Goal: Information Seeking & Learning: Check status

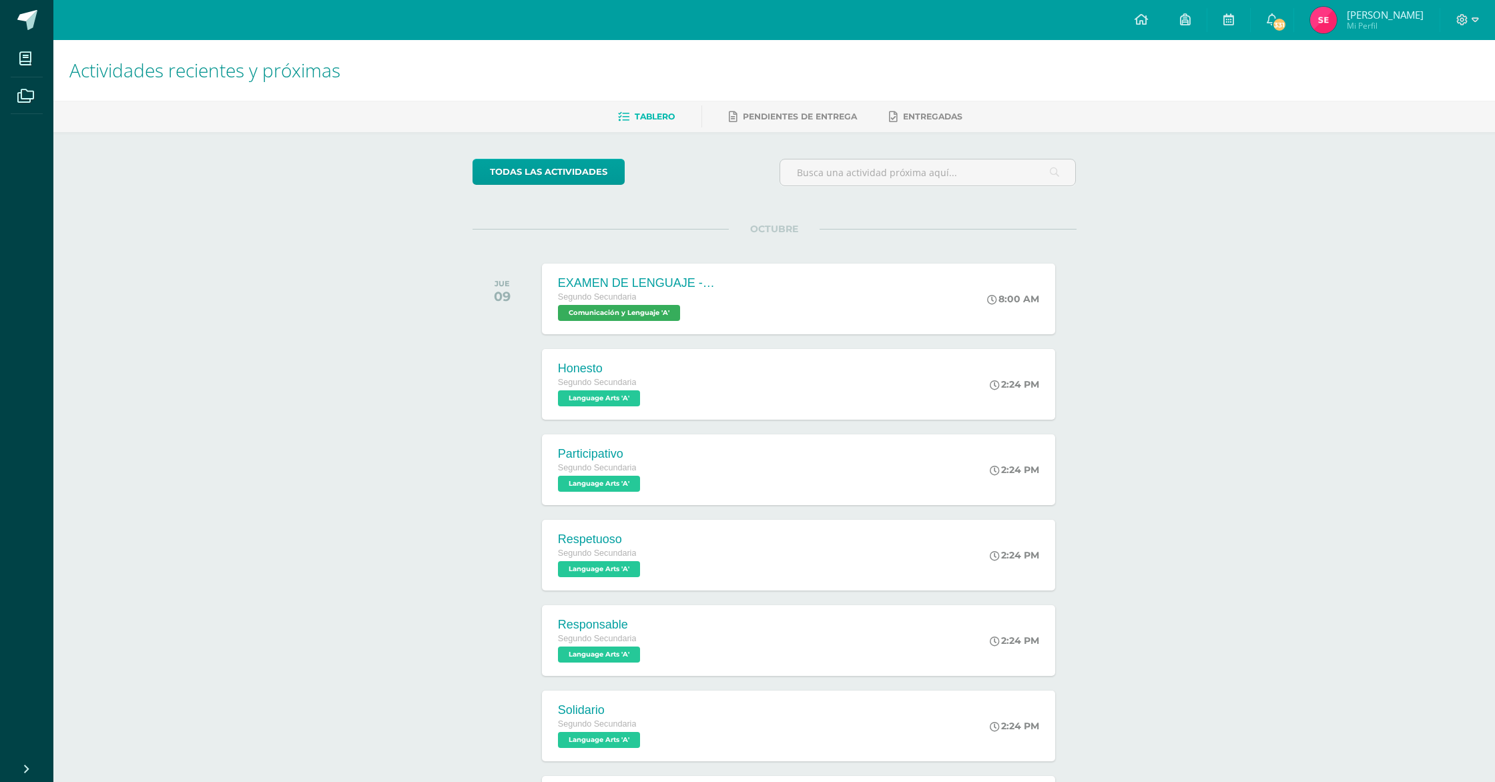
click at [1387, 17] on span "[PERSON_NAME]" at bounding box center [1385, 14] width 77 height 13
click at [1381, 27] on span "Mi Perfil" at bounding box center [1385, 25] width 77 height 11
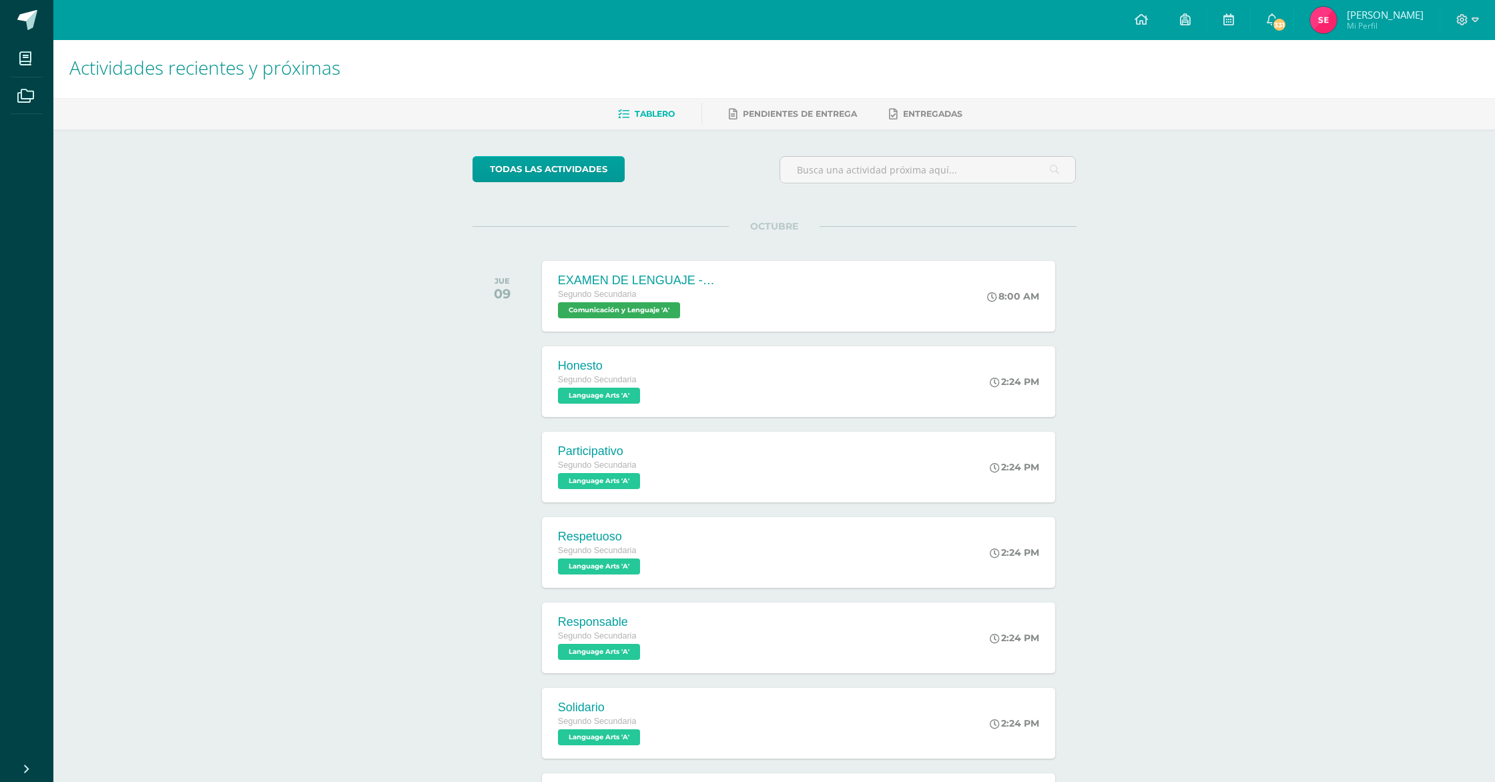
click at [1382, 22] on span "Mi Perfil" at bounding box center [1385, 25] width 77 height 11
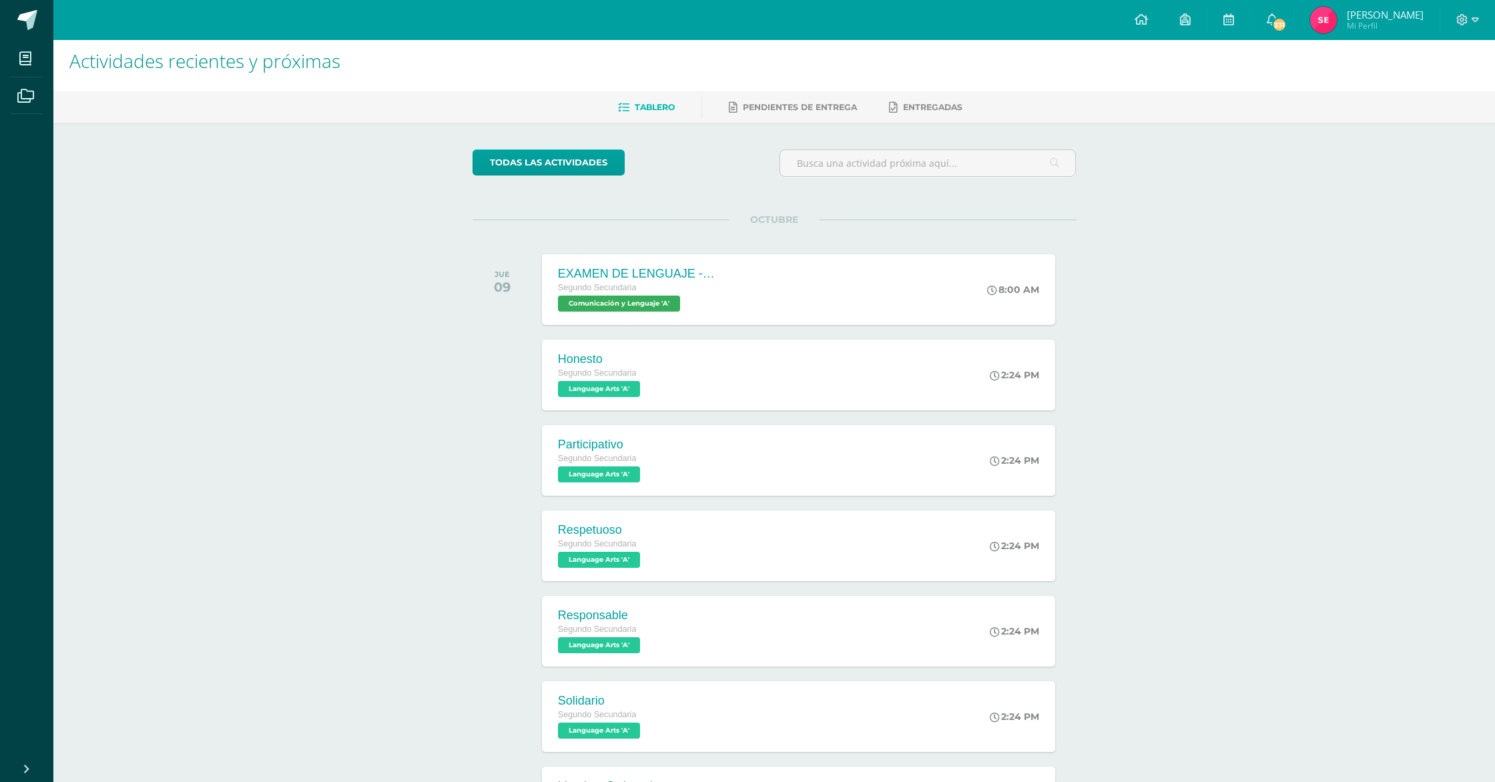
click at [1382, 22] on span "Mi Perfil" at bounding box center [1385, 25] width 77 height 11
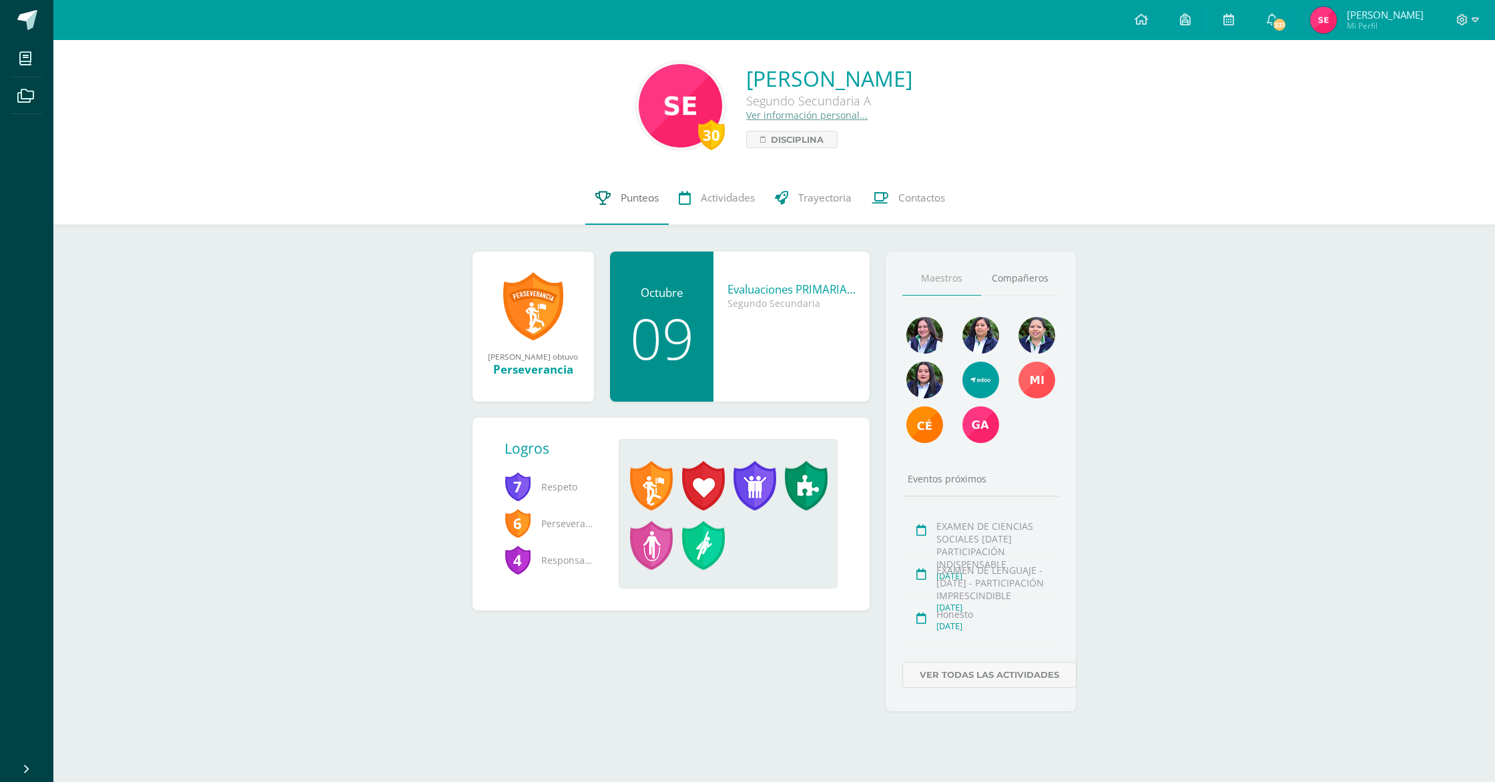
click at [651, 212] on link "Punteos" at bounding box center [626, 197] width 83 height 53
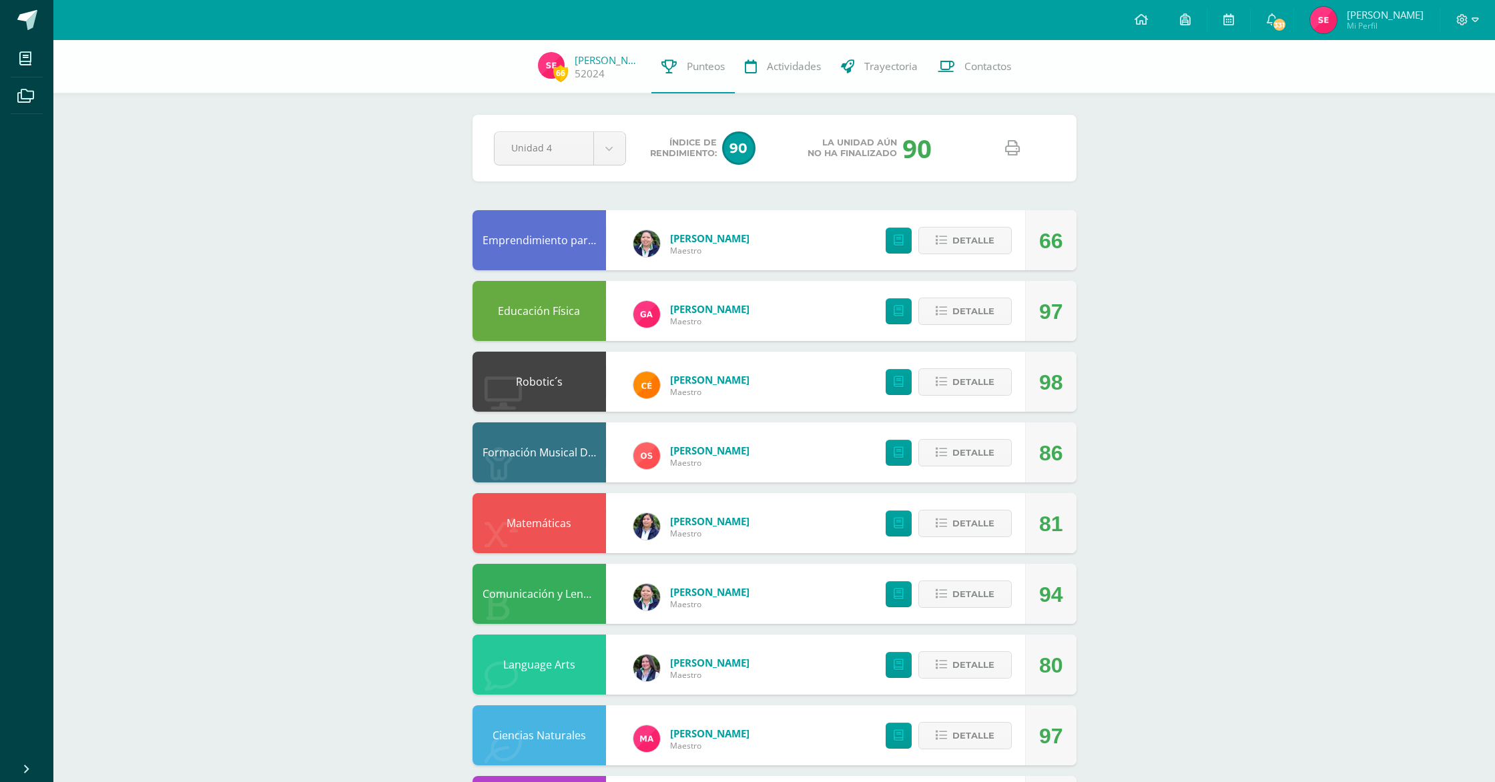
click at [1049, 240] on div "66" at bounding box center [1051, 241] width 24 height 60
click at [1039, 248] on div "66" at bounding box center [1051, 241] width 24 height 60
drag, startPoint x: 1055, startPoint y: 222, endPoint x: 1049, endPoint y: 203, distance: 19.6
click at [1051, 211] on div "66" at bounding box center [1051, 241] width 24 height 60
drag, startPoint x: 1046, startPoint y: 184, endPoint x: 1008, endPoint y: 197, distance: 40.1
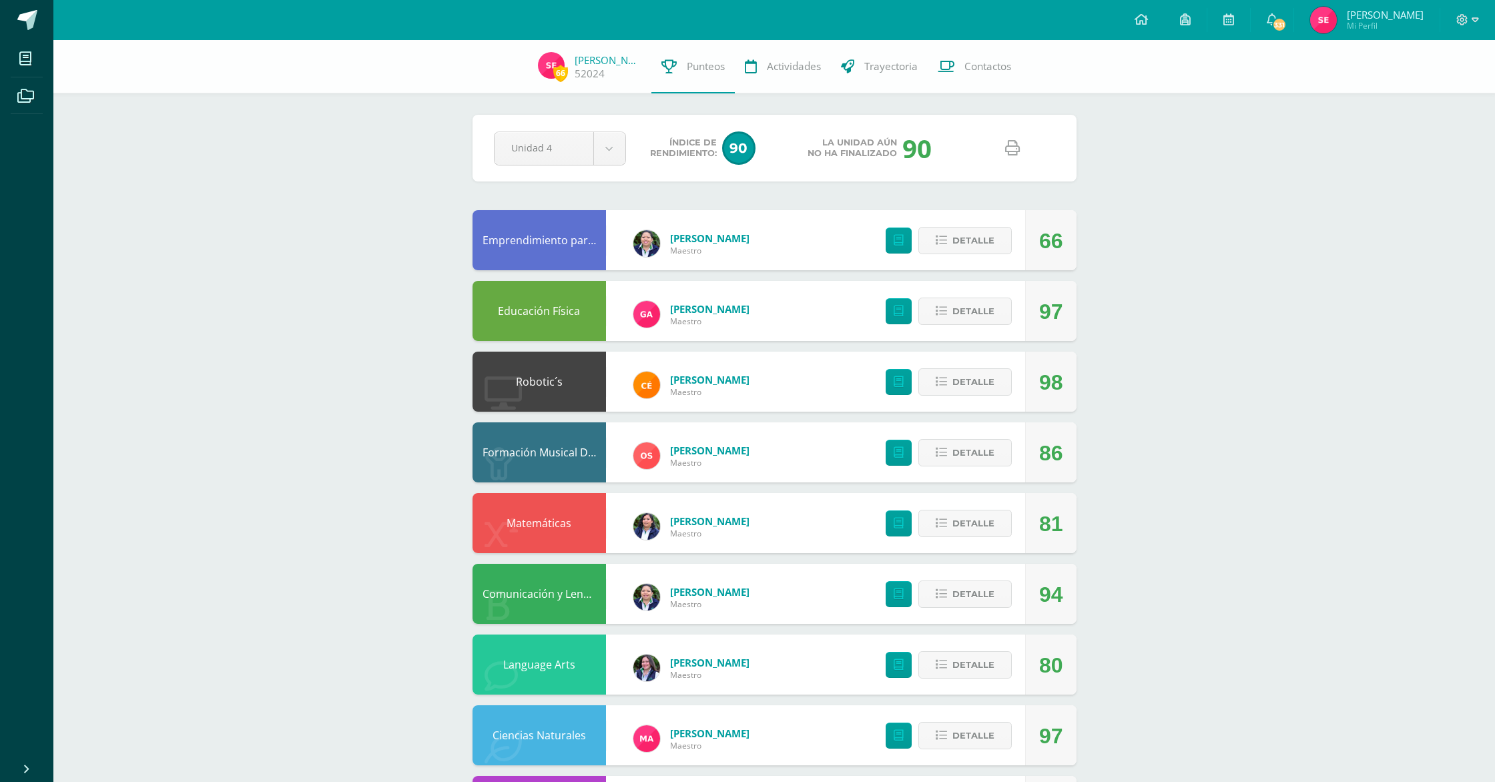
click at [1030, 189] on div "Pendiente Unidad 4 Unidad 1 Unidad 2 Unidad 3 Unidad 4 Índice de Rendimiento: 9…" at bounding box center [774, 522] width 657 height 964
click at [836, 234] on div "Emprendimiento para la Productividad Heidi Navas Maestro 66 Detalle" at bounding box center [774, 240] width 604 height 60
click at [1067, 226] on div "66" at bounding box center [1050, 240] width 51 height 60
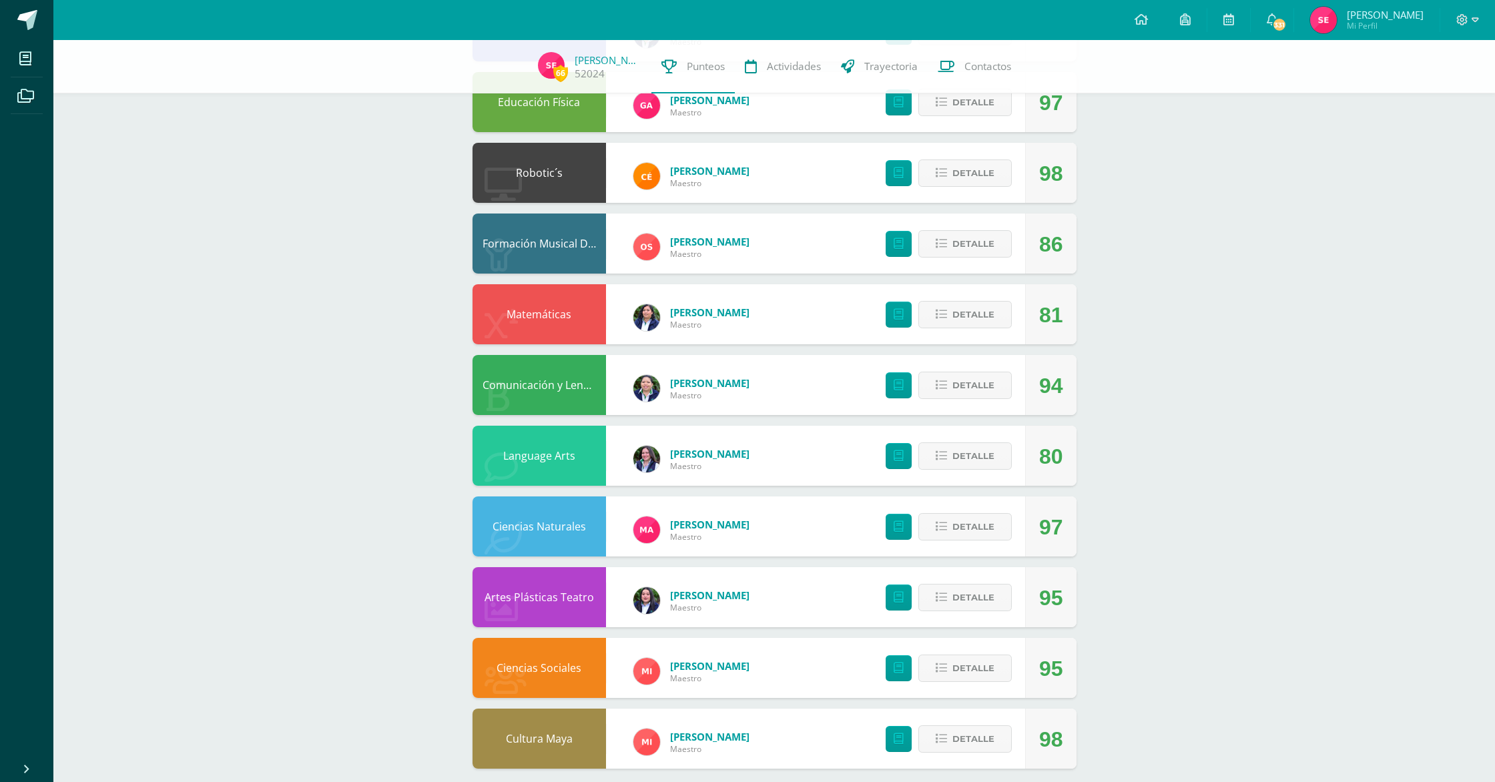
scroll to position [222, 0]
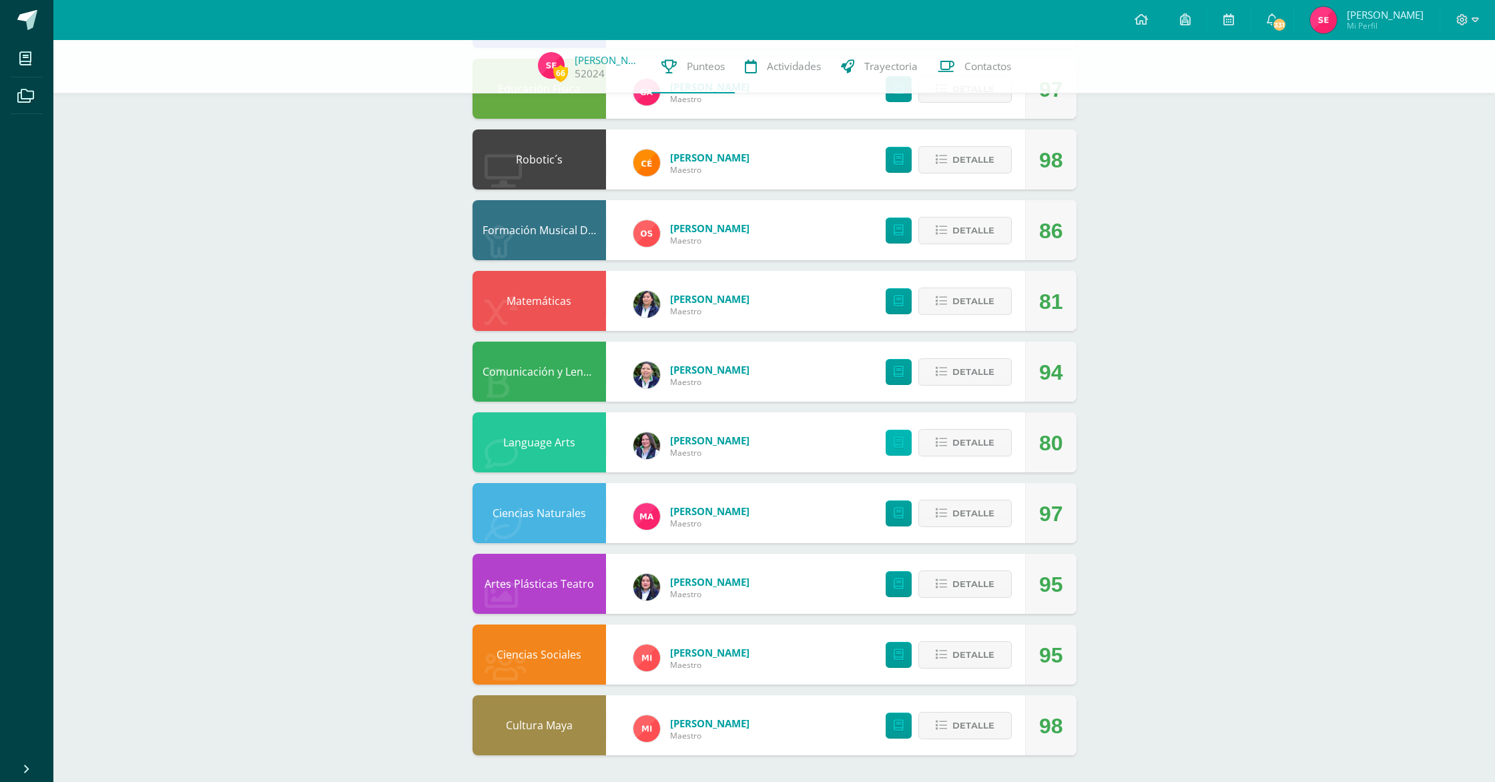
click at [905, 442] on link at bounding box center [899, 443] width 26 height 26
click at [978, 304] on span "Detalle" at bounding box center [973, 302] width 42 height 25
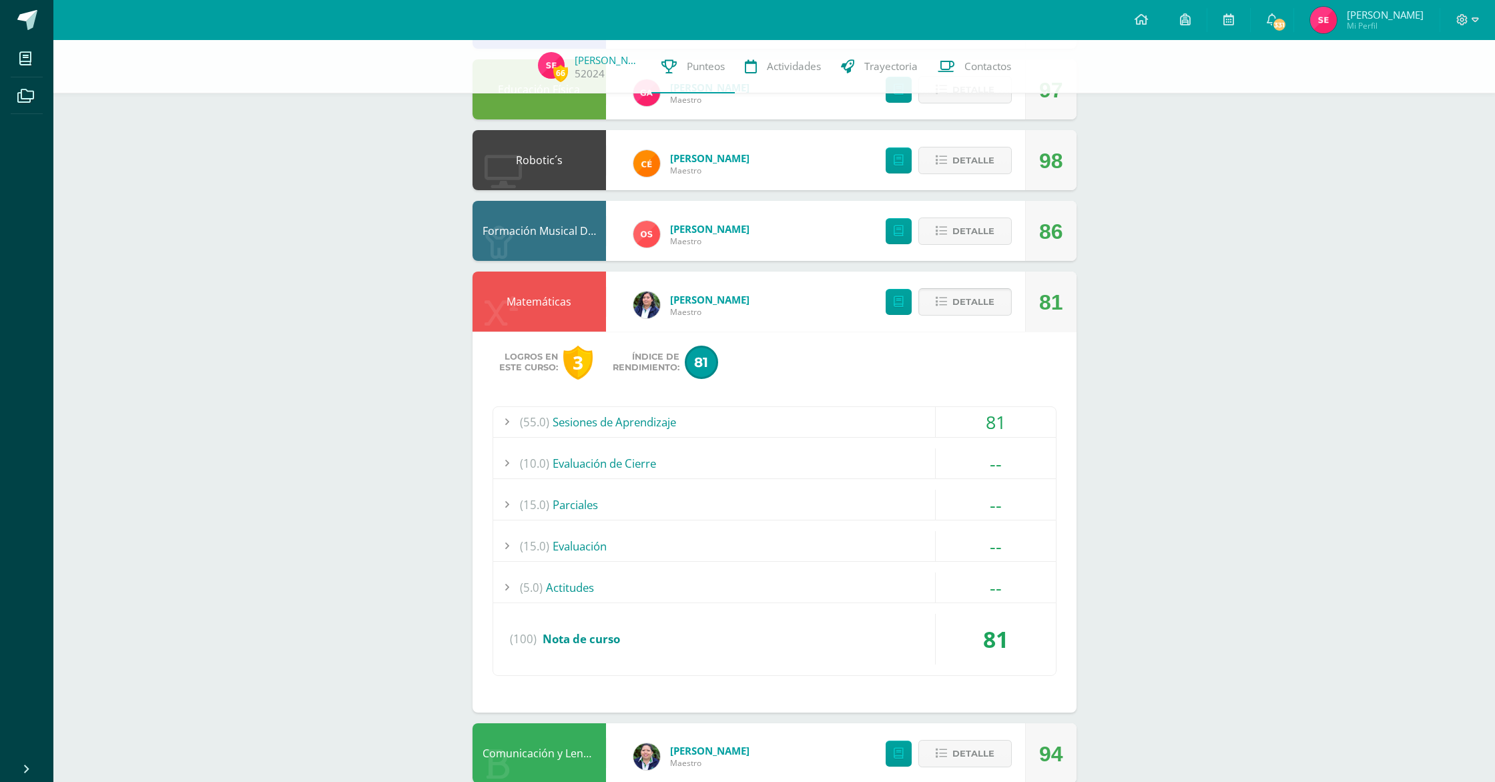
click at [978, 304] on span "Detalle" at bounding box center [973, 302] width 42 height 25
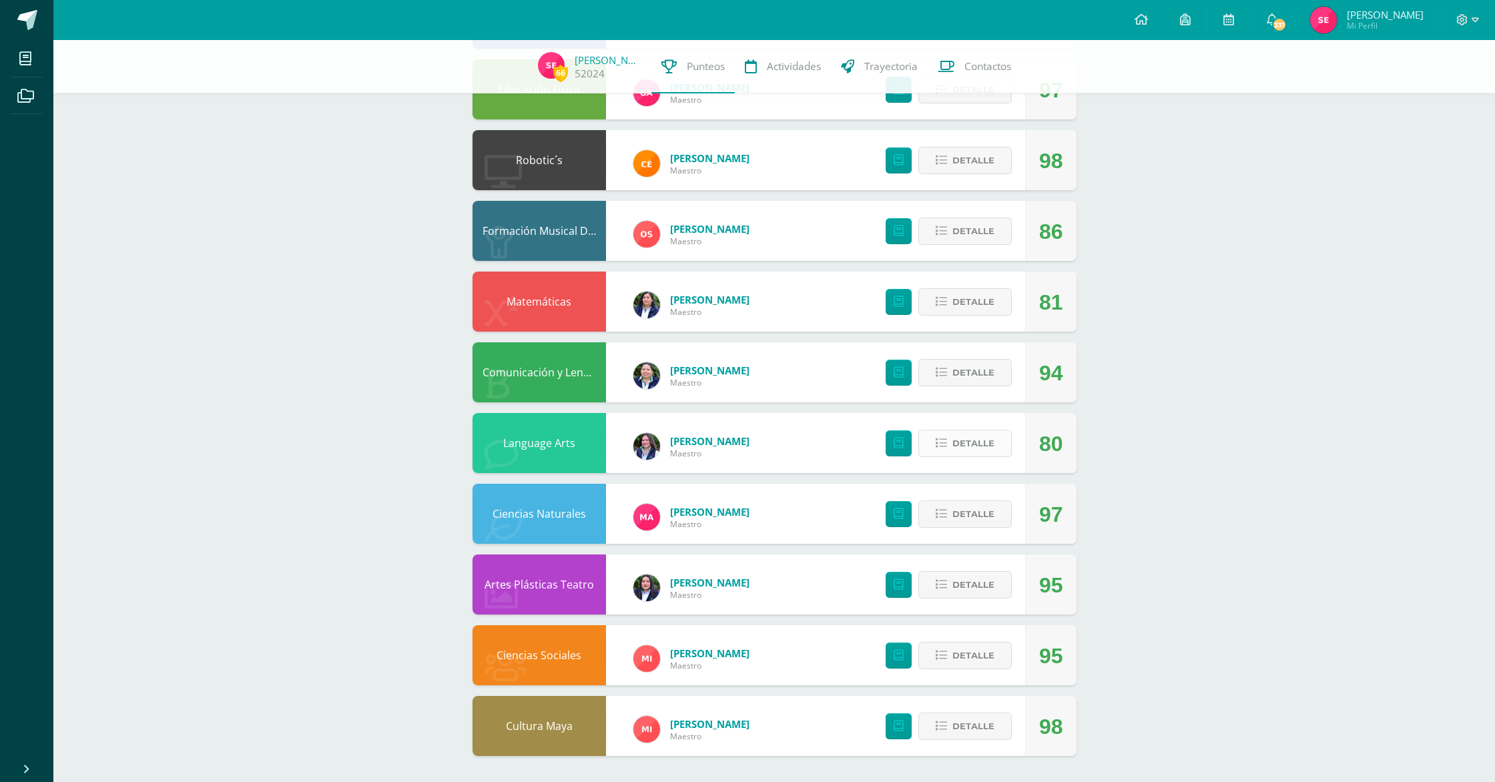
click at [955, 440] on span "Detalle" at bounding box center [973, 443] width 42 height 25
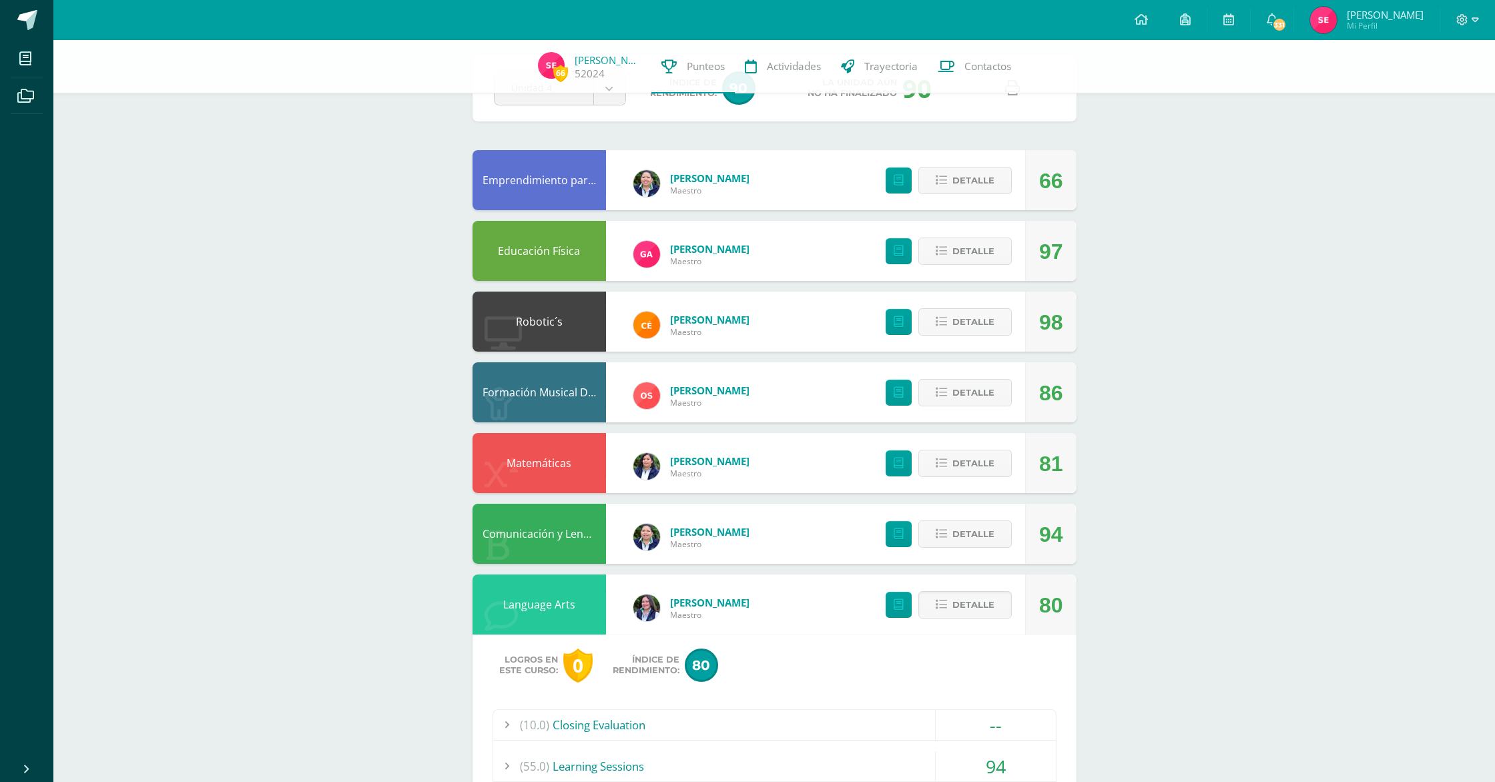
scroll to position [0, 0]
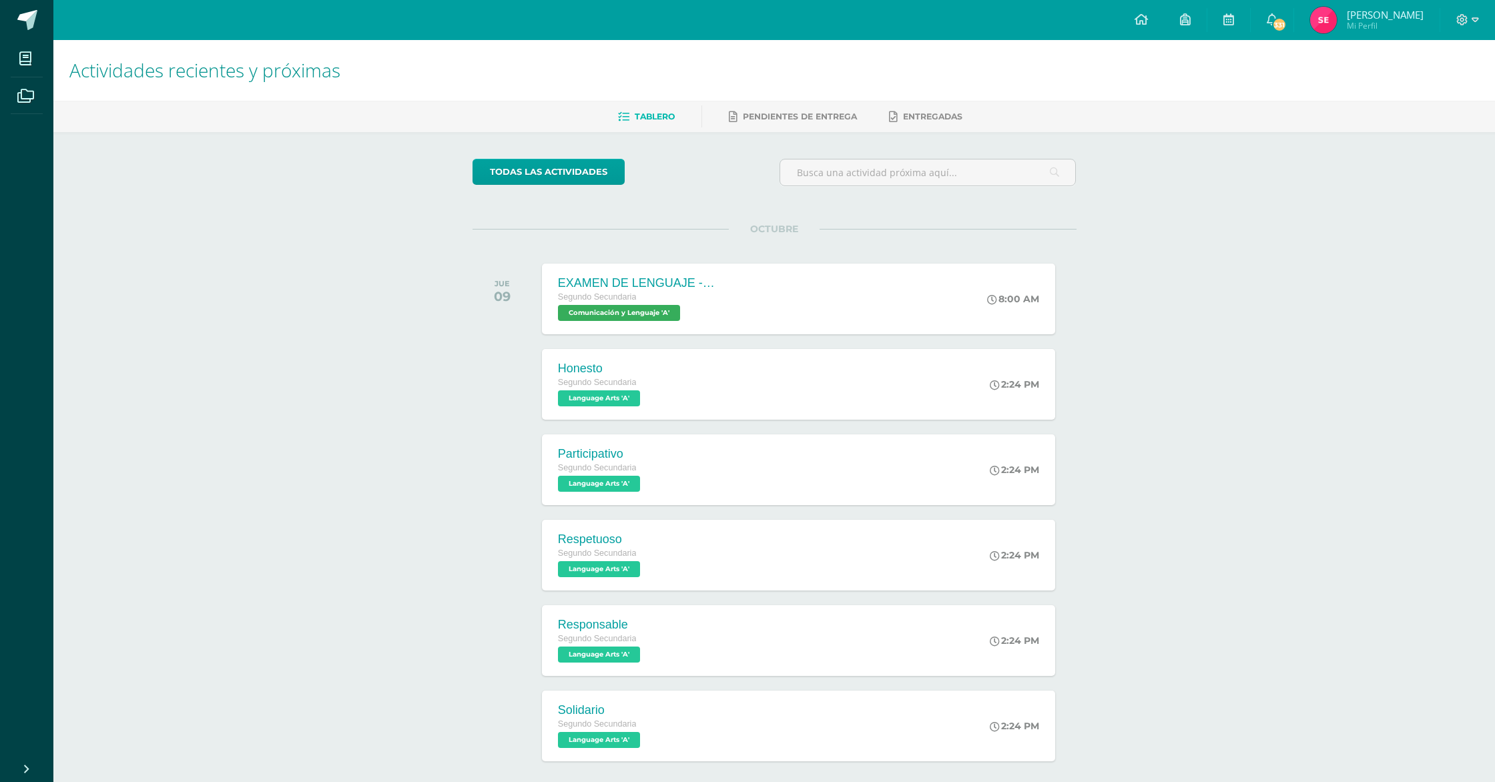
click at [1389, 13] on span "[PERSON_NAME]" at bounding box center [1385, 14] width 77 height 13
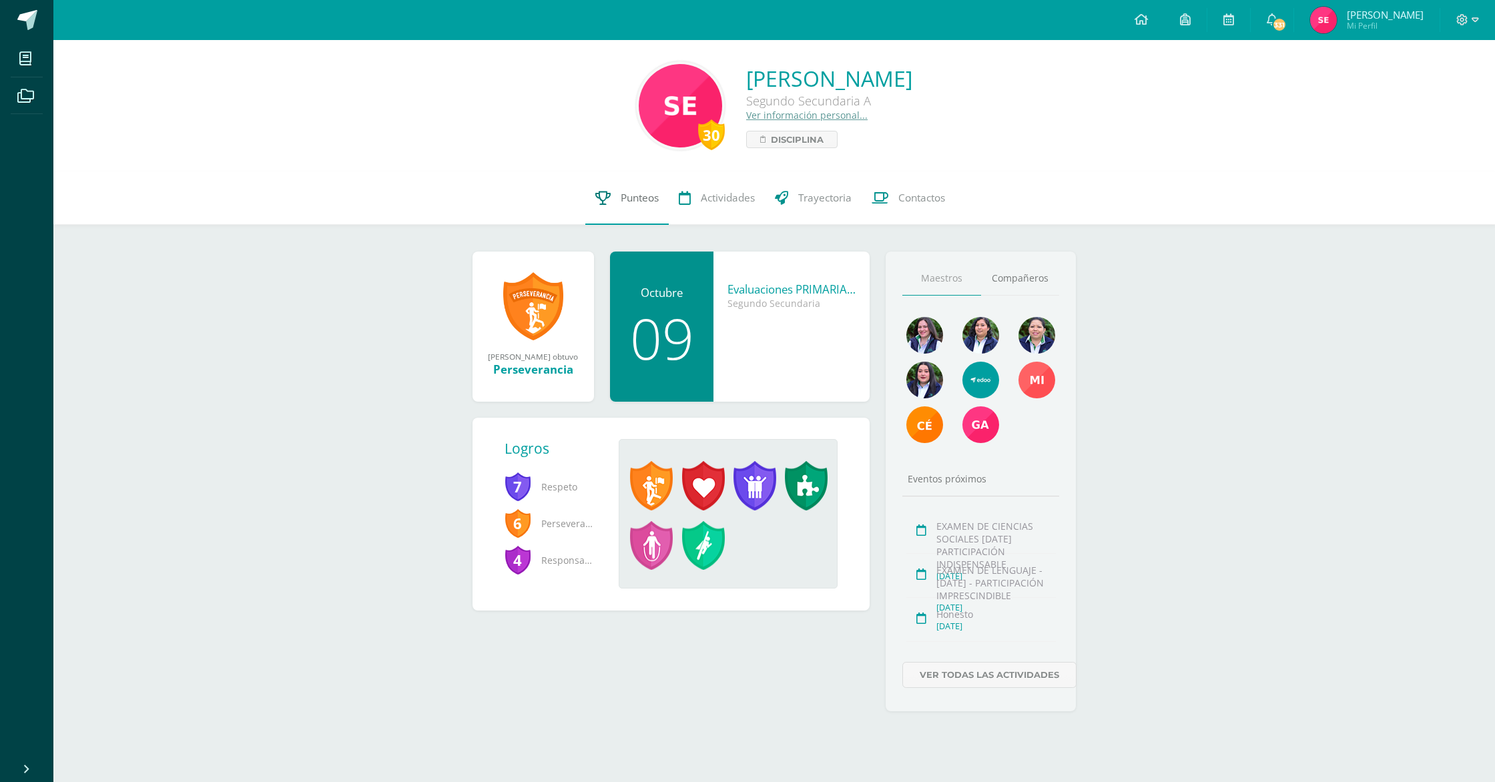
click at [645, 196] on span "Punteos" at bounding box center [640, 198] width 38 height 14
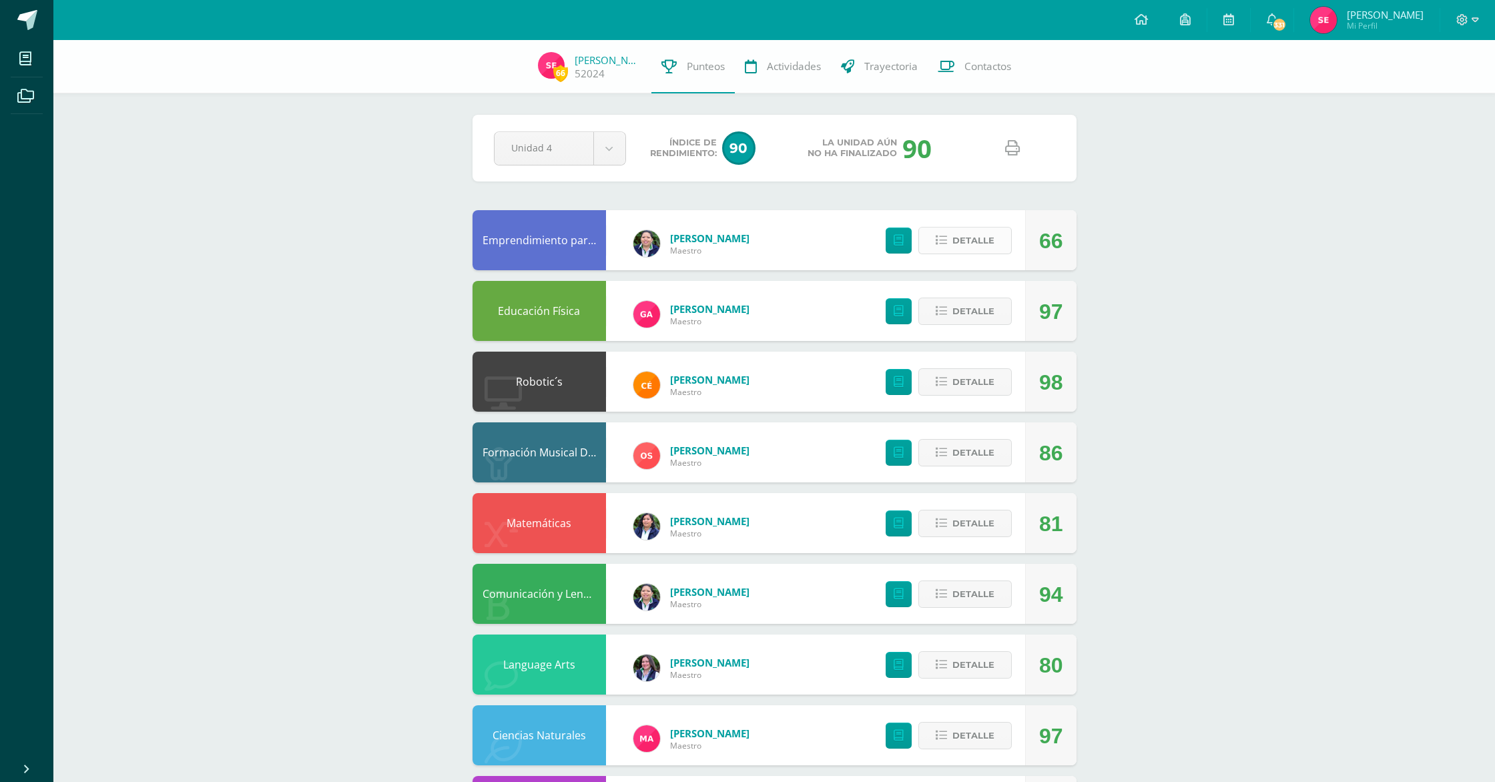
click at [984, 235] on span "Detalle" at bounding box center [973, 240] width 42 height 25
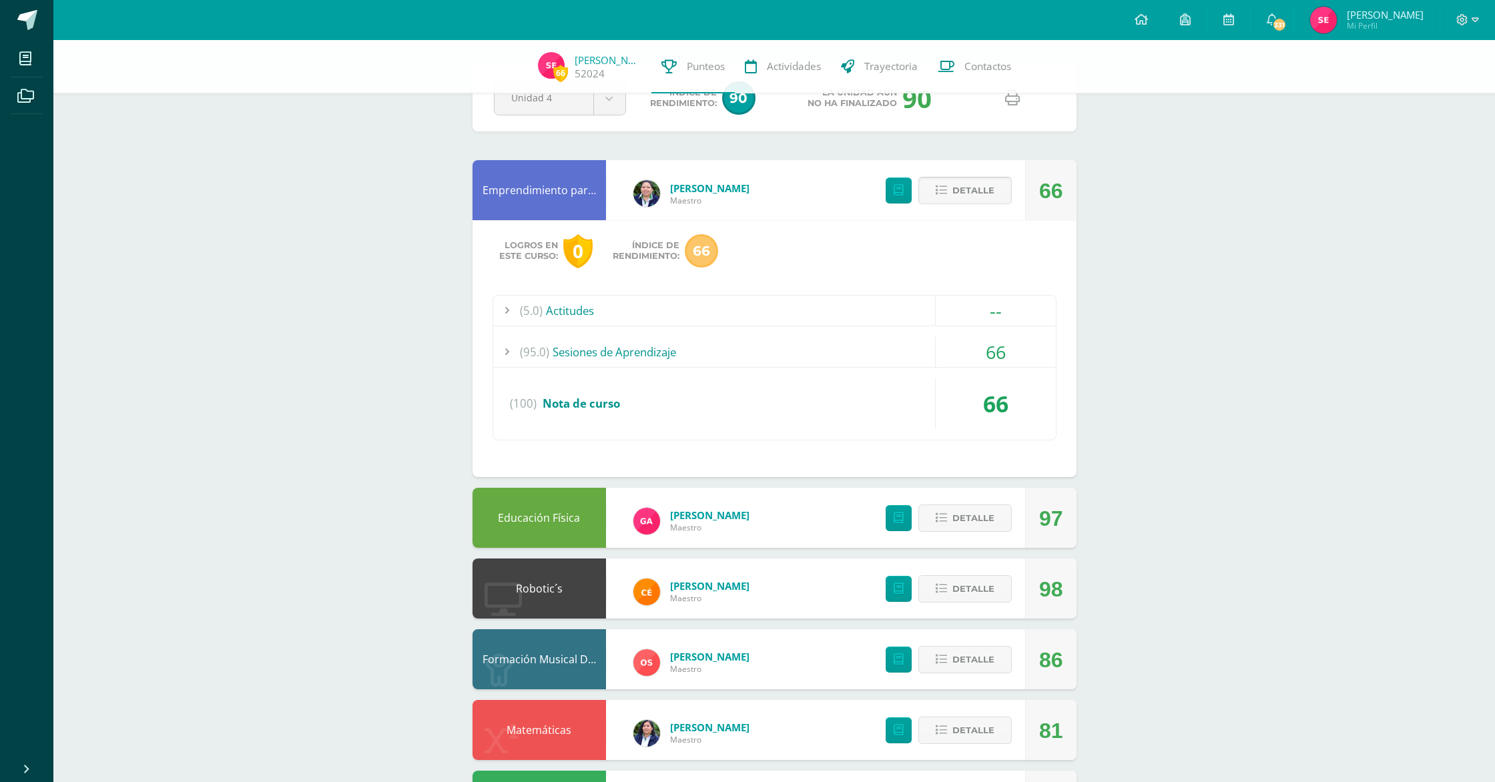
scroll to position [51, 0]
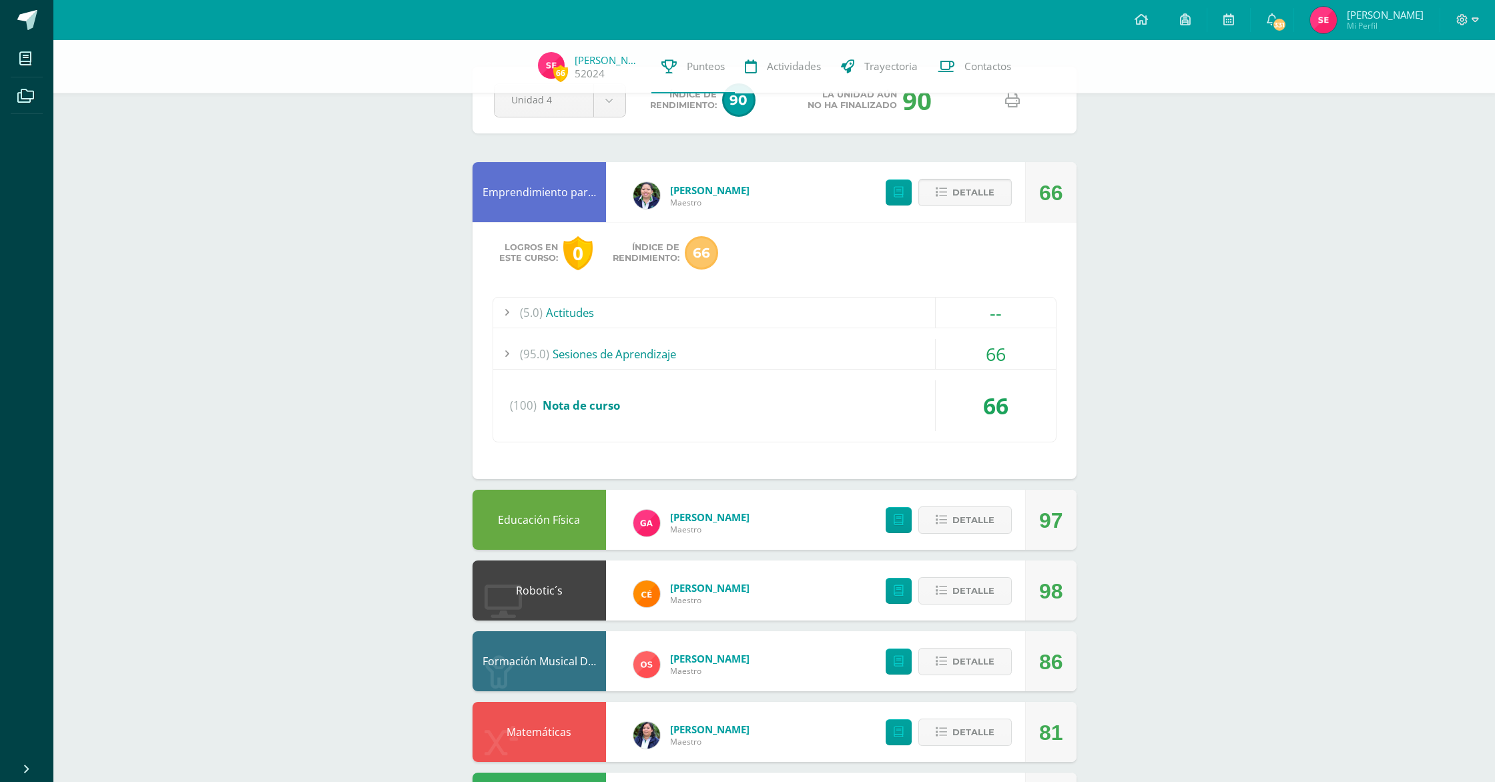
click at [974, 196] on span "Detalle" at bounding box center [973, 192] width 42 height 25
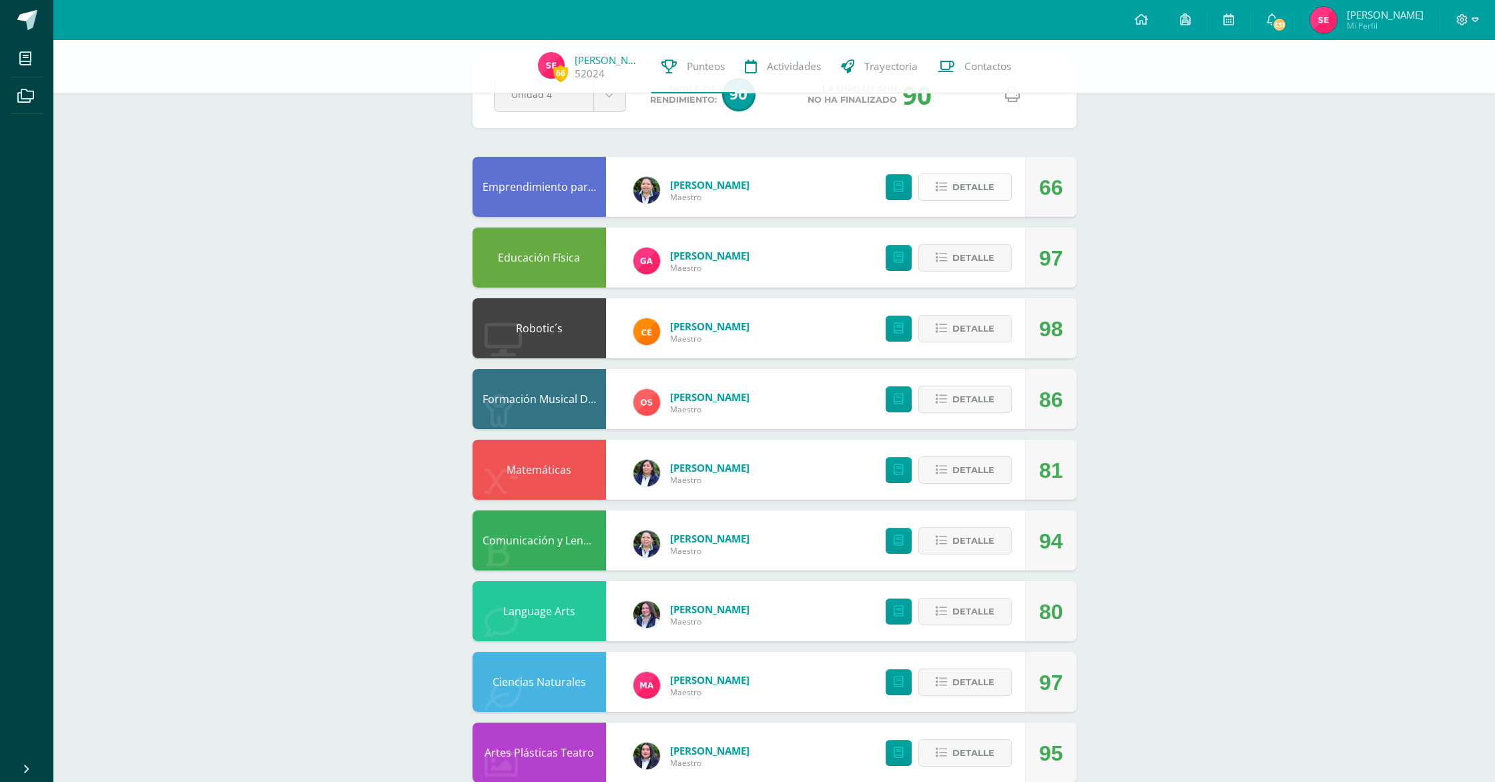
click at [972, 194] on span "Detalle" at bounding box center [973, 187] width 42 height 25
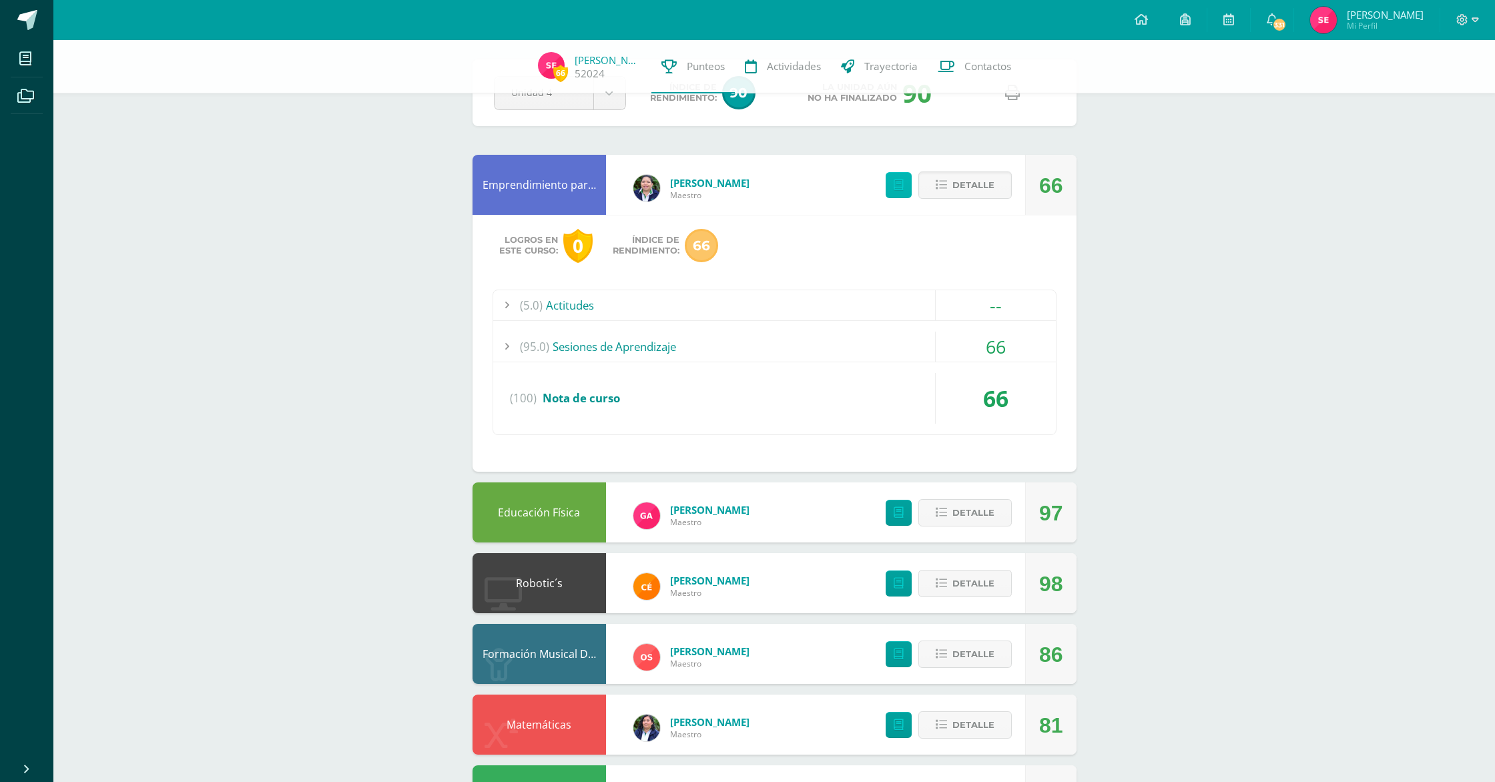
click at [908, 190] on link at bounding box center [899, 185] width 26 height 26
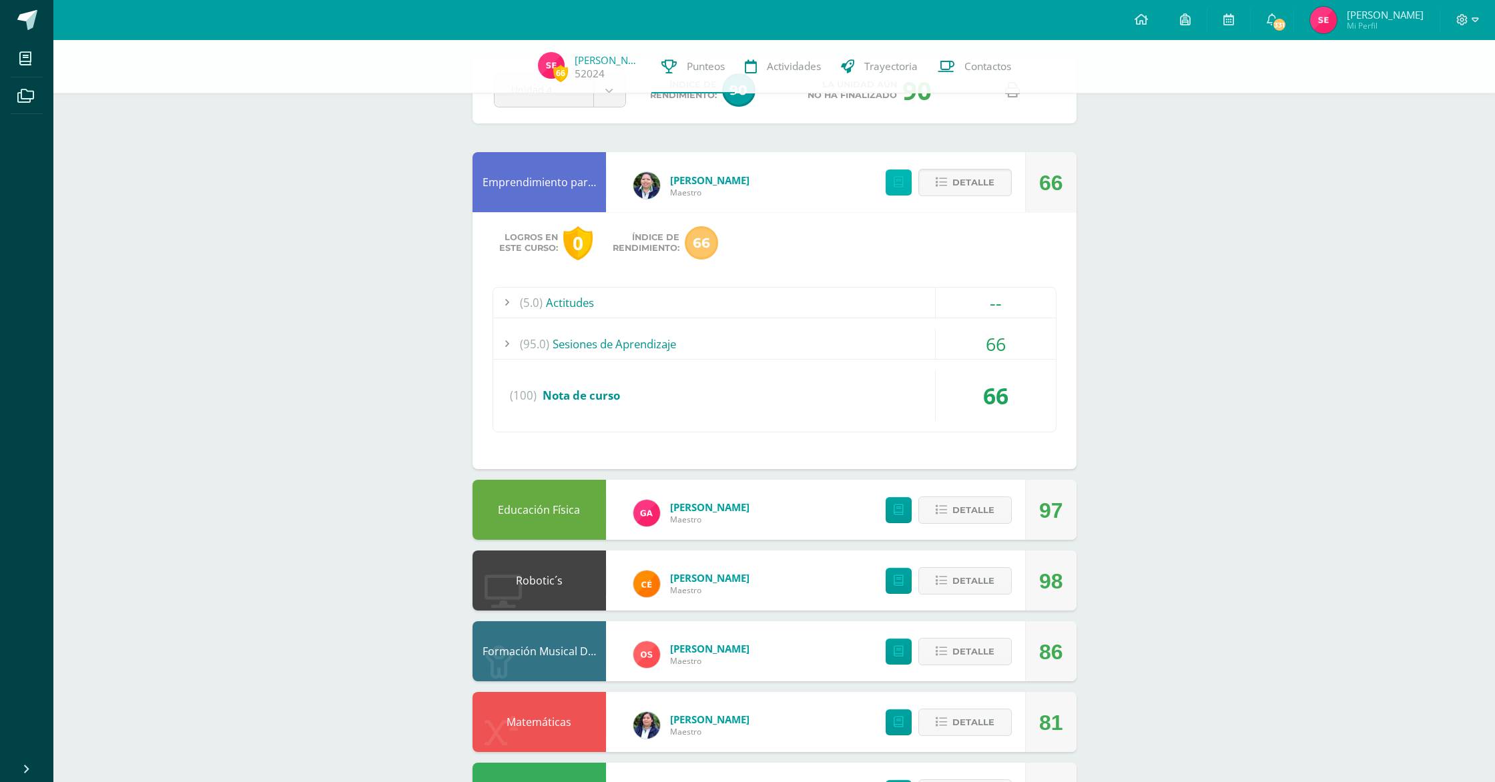
scroll to position [51, 0]
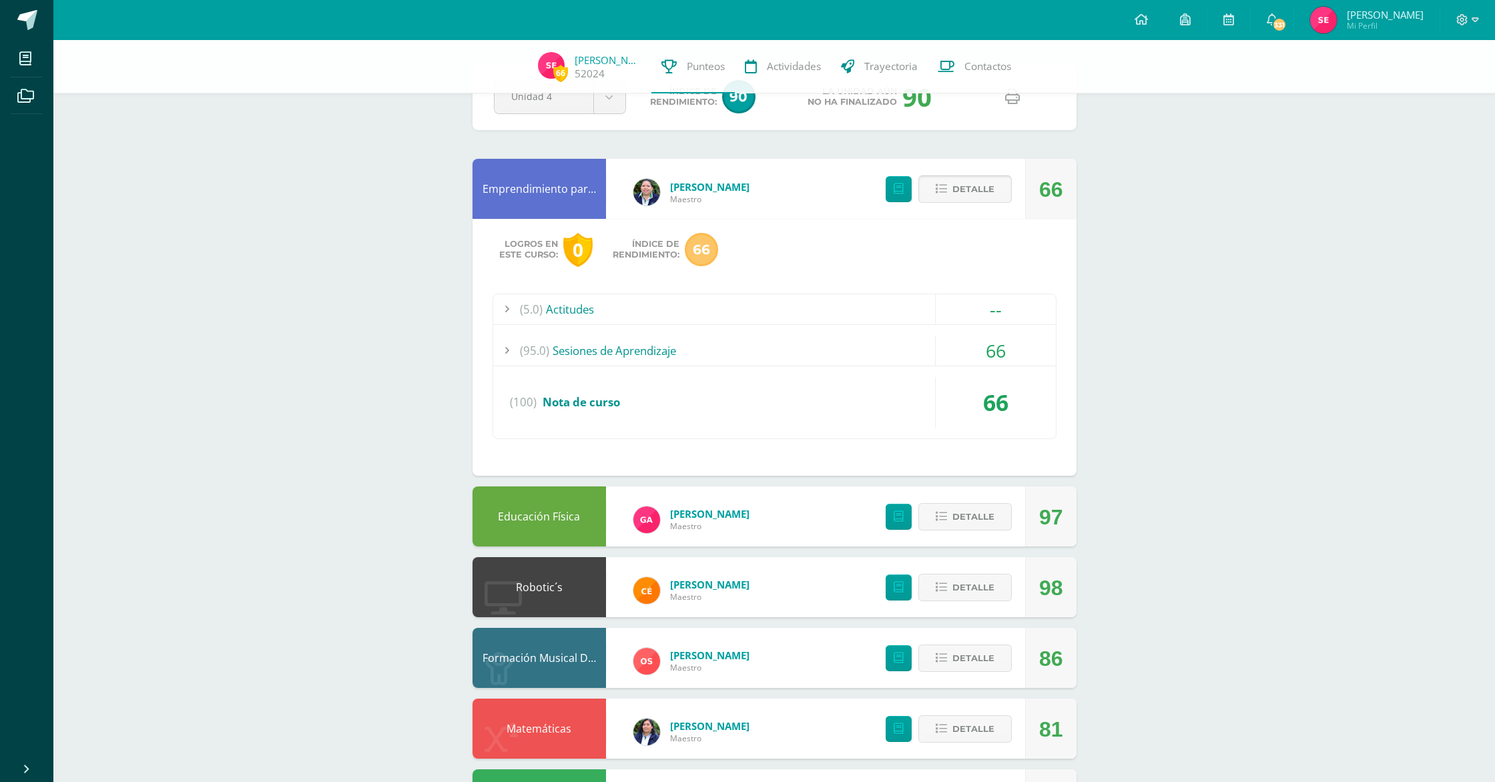
click at [989, 198] on span "Detalle" at bounding box center [973, 189] width 42 height 25
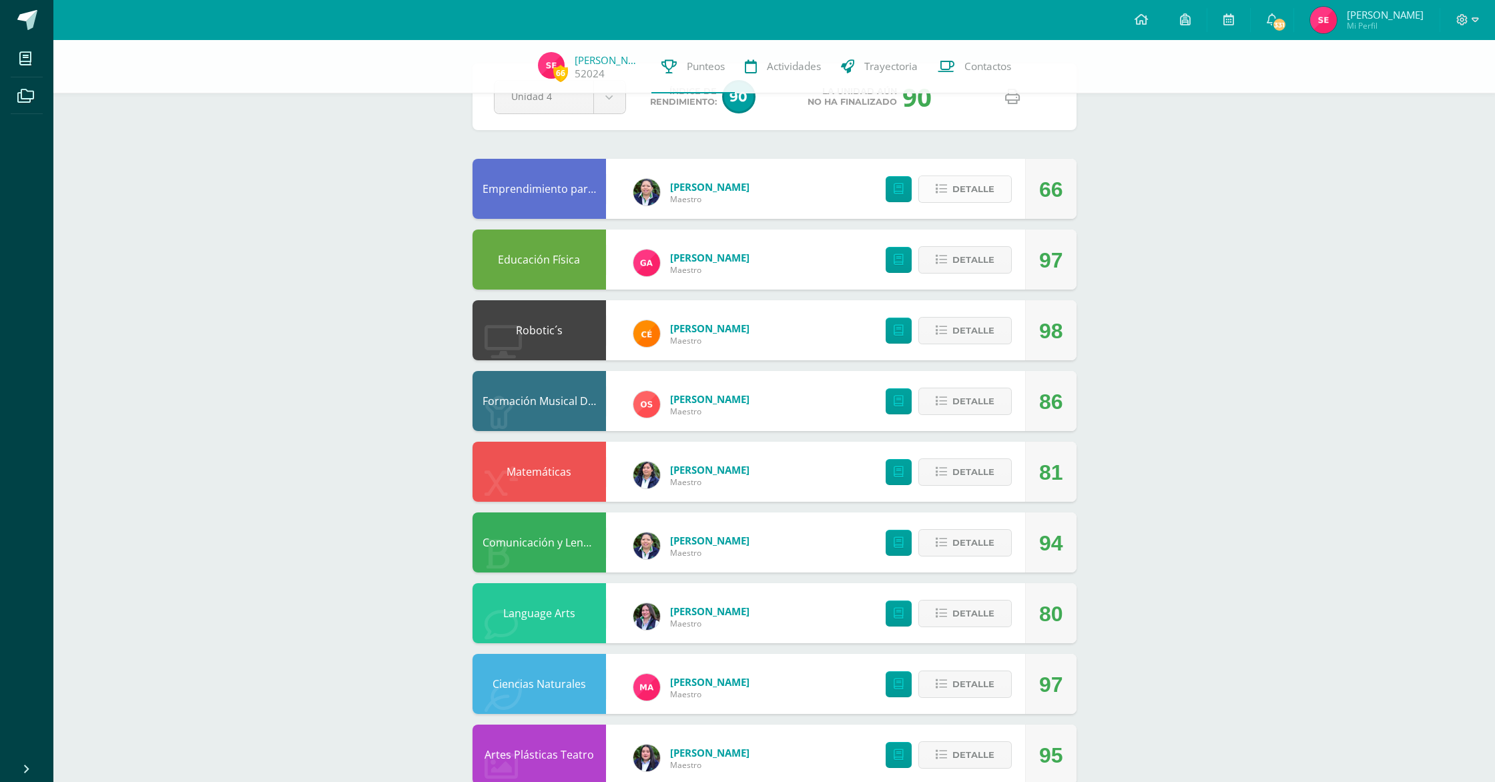
click at [990, 198] on span "Detalle" at bounding box center [973, 189] width 42 height 25
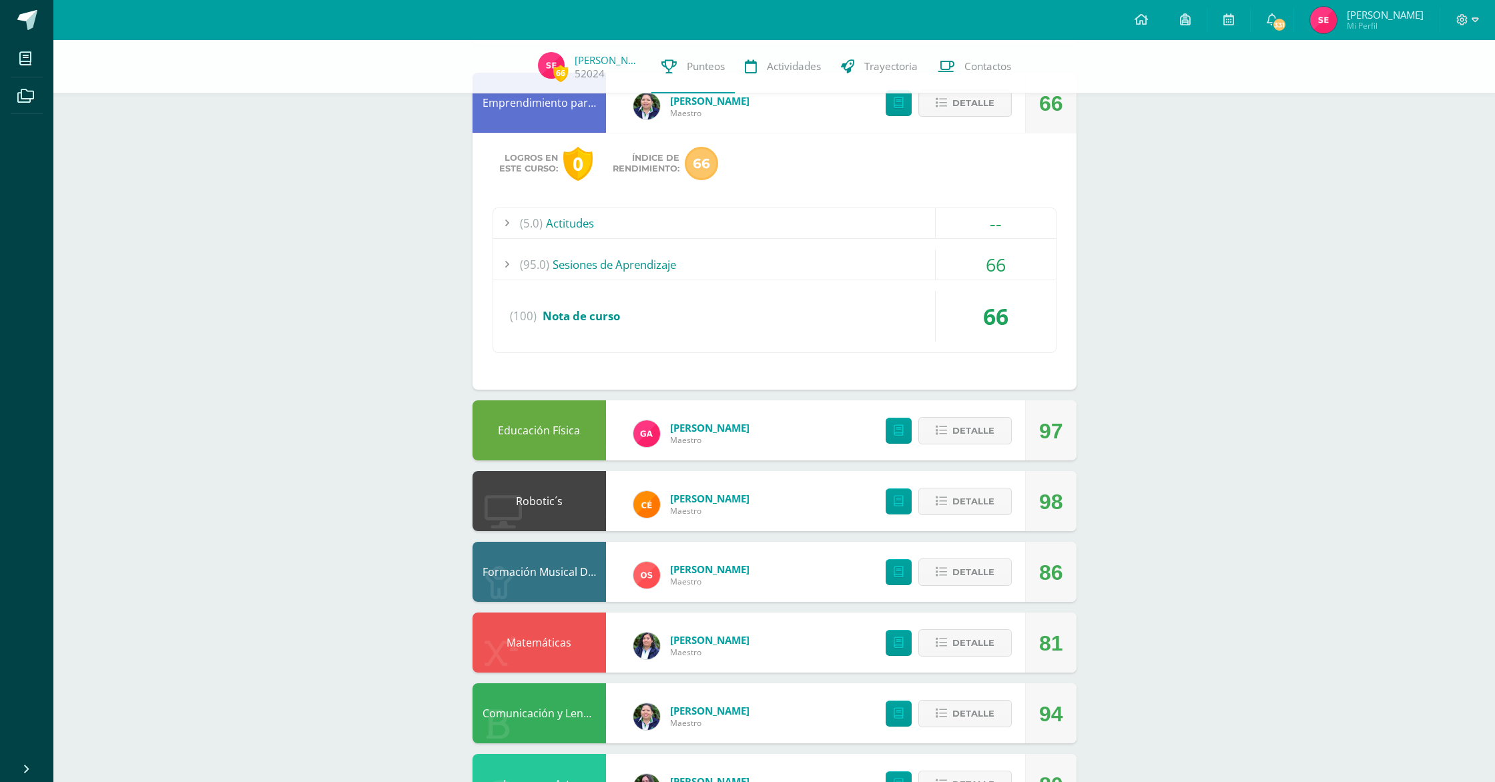
scroll to position [138, 0]
click at [635, 268] on div "(95.0) Sesiones de Aprendizaje" at bounding box center [774, 264] width 563 height 30
